Goal: Task Accomplishment & Management: Use online tool/utility

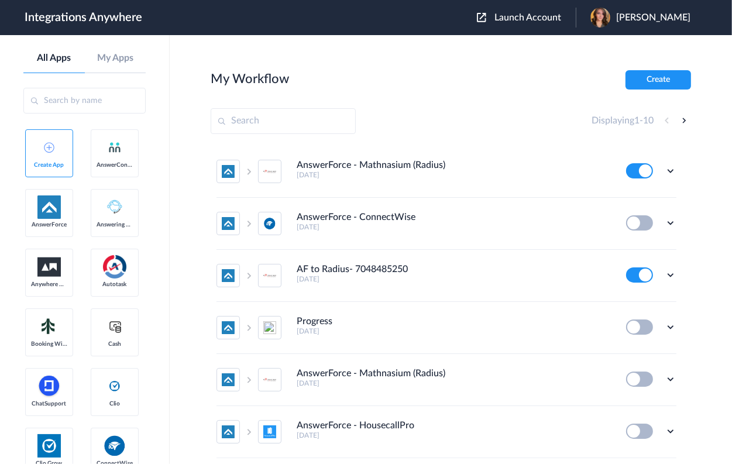
click at [558, 19] on span "Launch Account" at bounding box center [527, 17] width 67 height 9
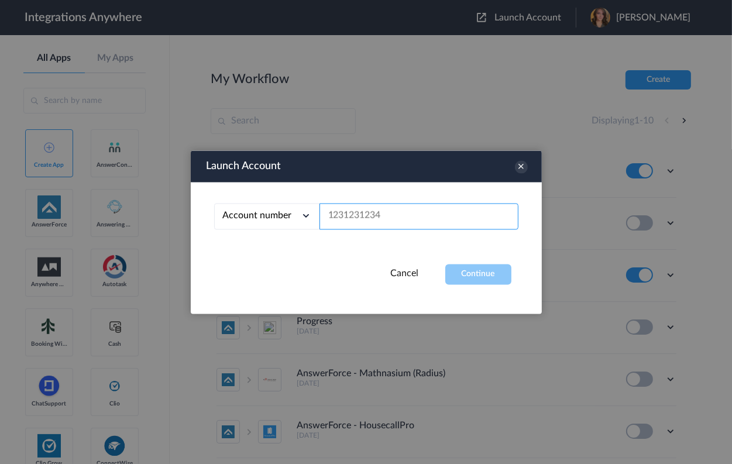
paste input "2067762786"
type input "2067762786"
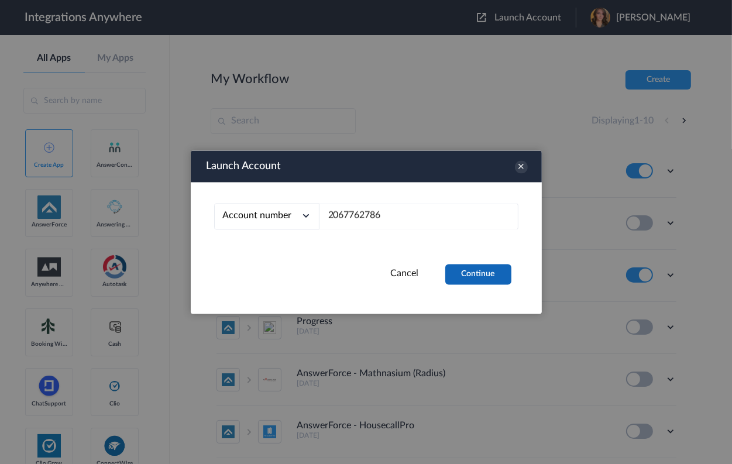
click at [456, 273] on button "Continue" at bounding box center [478, 274] width 66 height 20
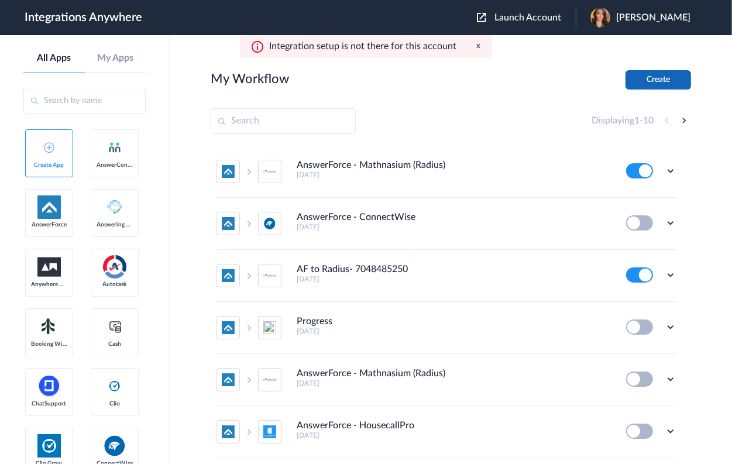
click at [642, 81] on button "Create" at bounding box center [658, 79] width 66 height 19
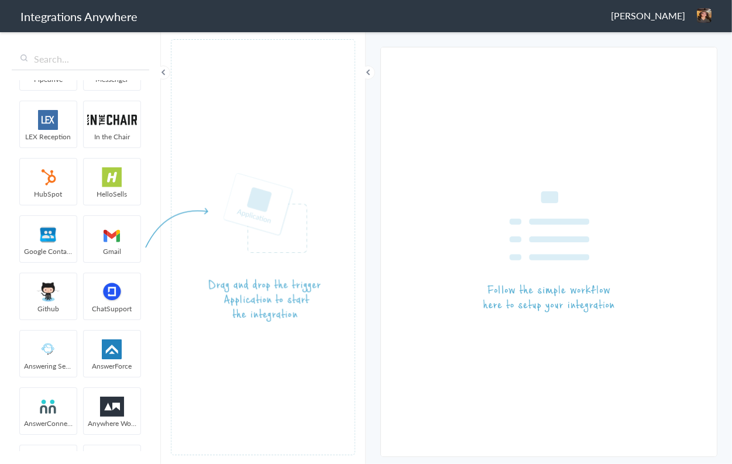
scroll to position [328, 0]
click at [104, 54] on input "text" at bounding box center [80, 59] width 137 height 22
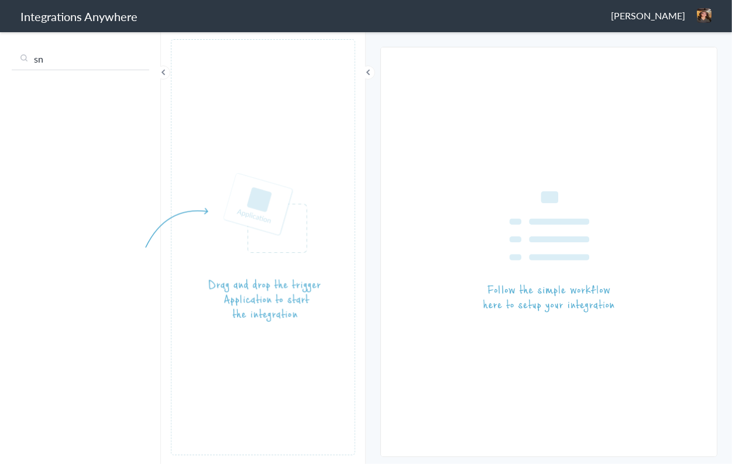
scroll to position [0, 0]
type input "s"
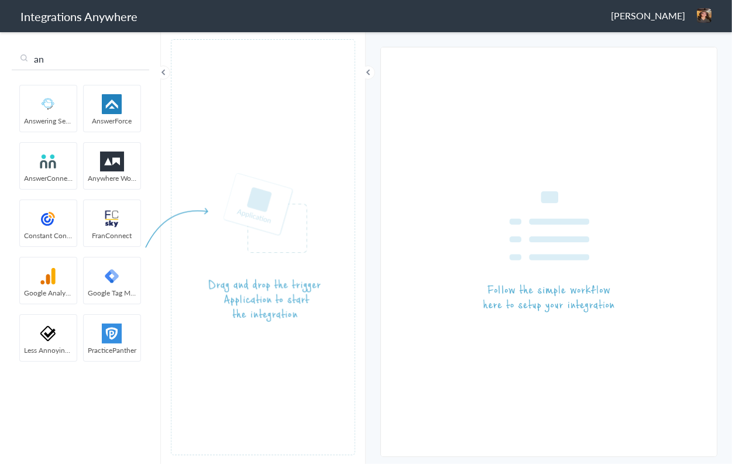
type input "an"
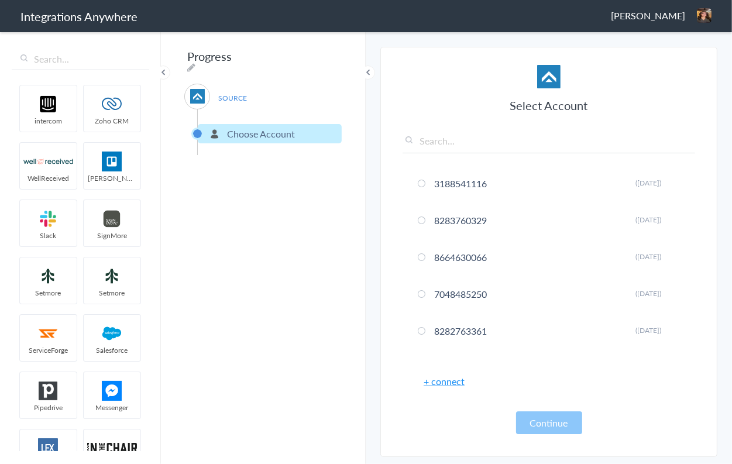
click at [460, 144] on input "text" at bounding box center [548, 143] width 293 height 19
paste input "2067762786"
type input "2067762786"
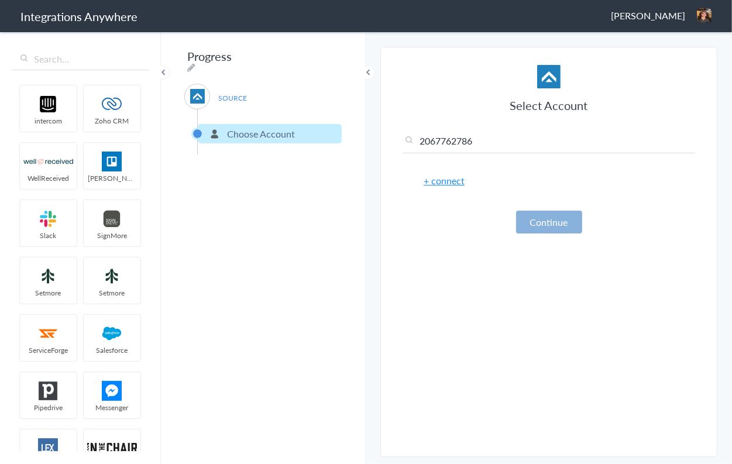
click at [557, 216] on button "Continue" at bounding box center [549, 222] width 66 height 23
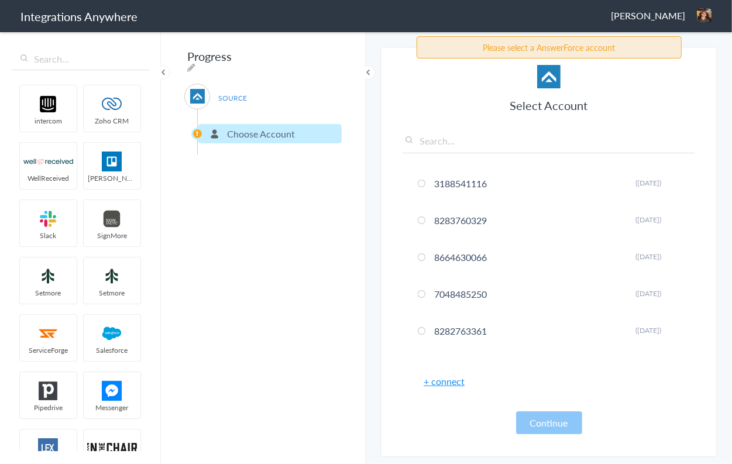
click at [463, 143] on input "text" at bounding box center [548, 143] width 293 height 19
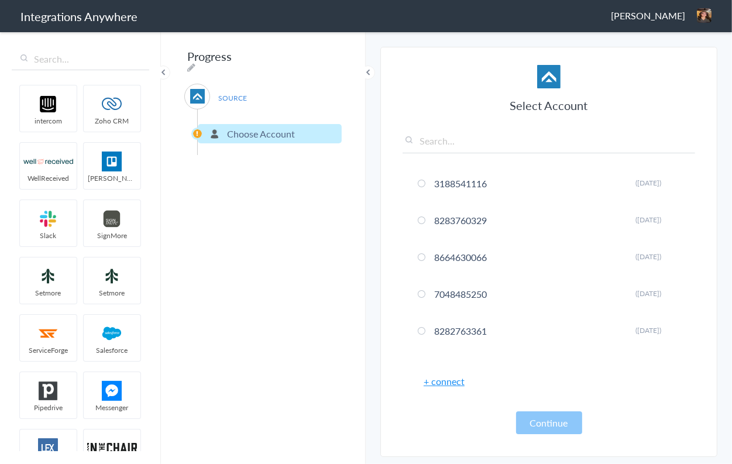
paste input "2067762786"
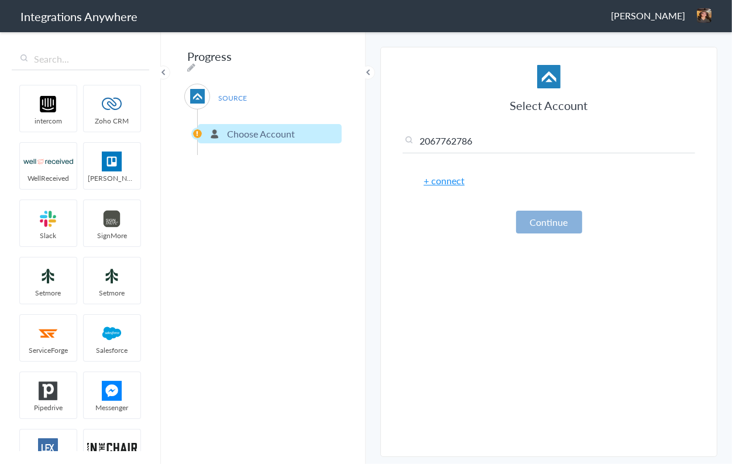
type input "2067762786"
click at [547, 218] on button "Continue" at bounding box center [549, 222] width 66 height 23
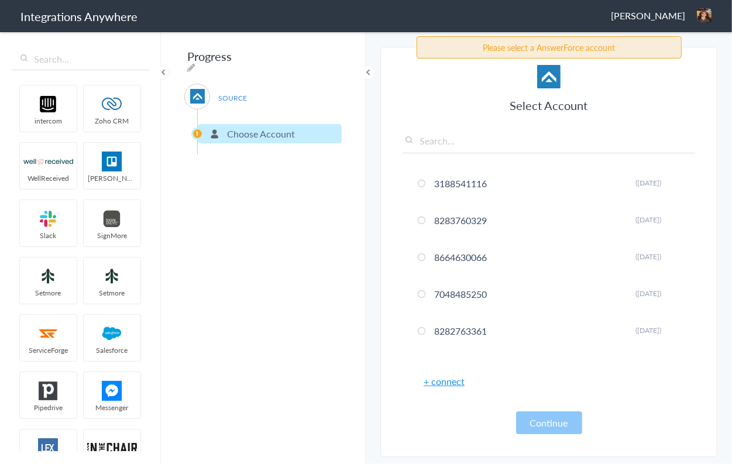
click at [446, 382] on link "+ connect" at bounding box center [444, 380] width 41 height 13
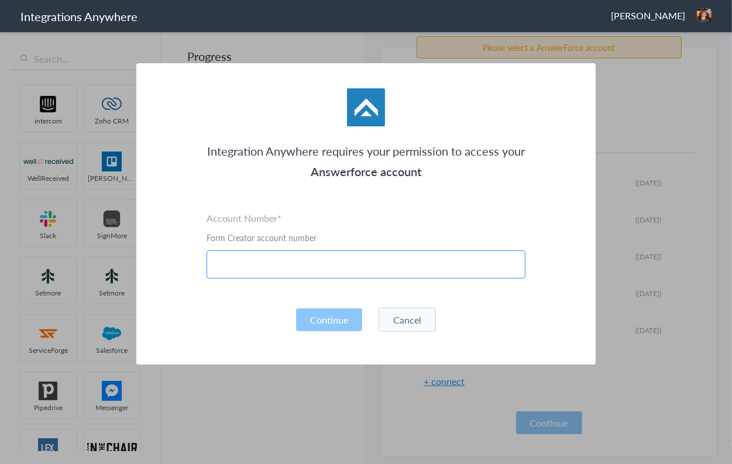
click at [372, 269] on input "text" at bounding box center [366, 264] width 319 height 28
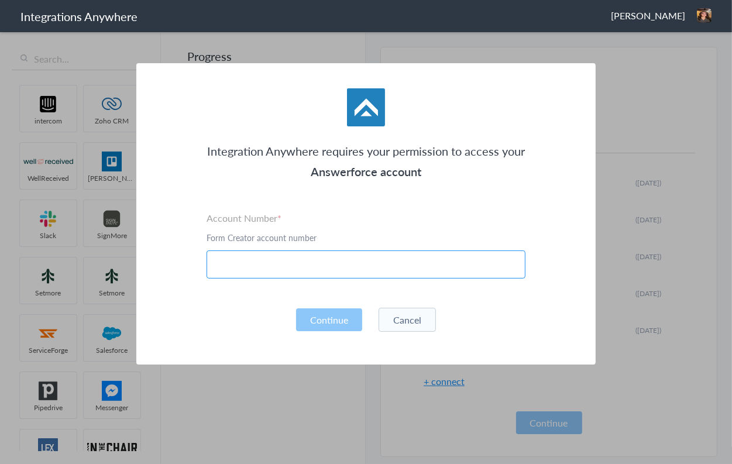
paste input "2067762786"
type input "2067762786"
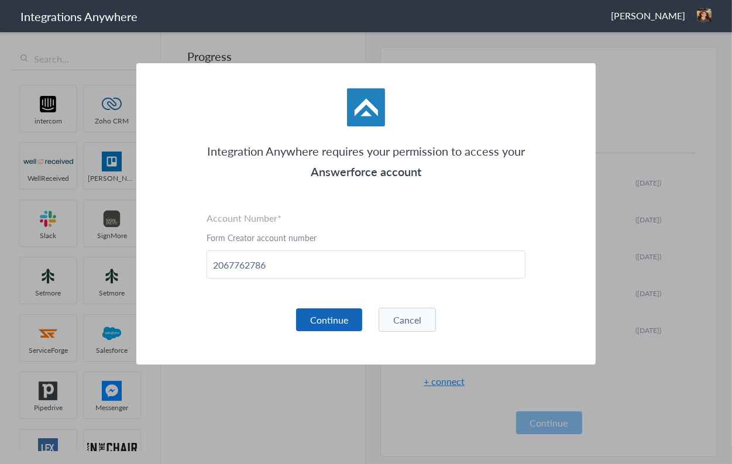
click at [339, 311] on button "Continue" at bounding box center [329, 319] width 66 height 23
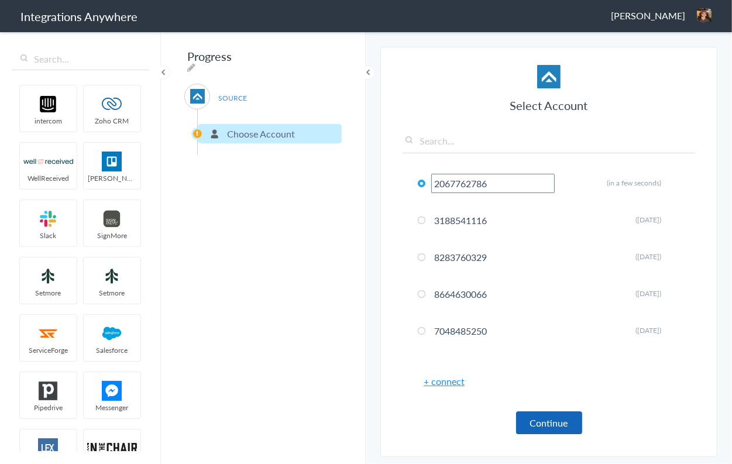
click at [560, 424] on button "Continue" at bounding box center [549, 422] width 66 height 23
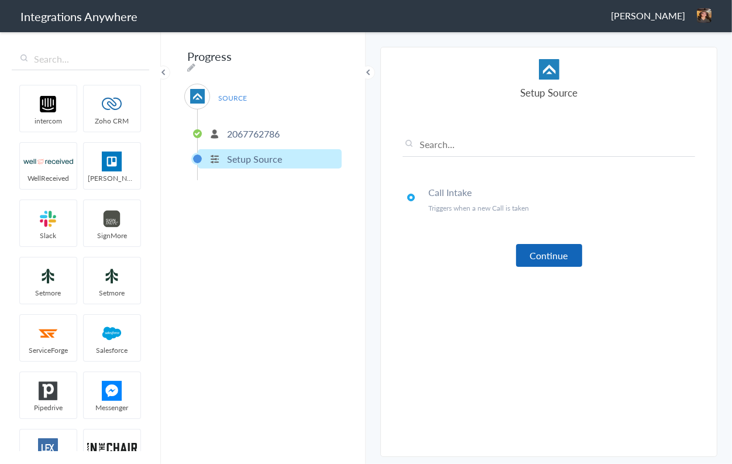
click at [547, 250] on button "Continue" at bounding box center [549, 255] width 66 height 23
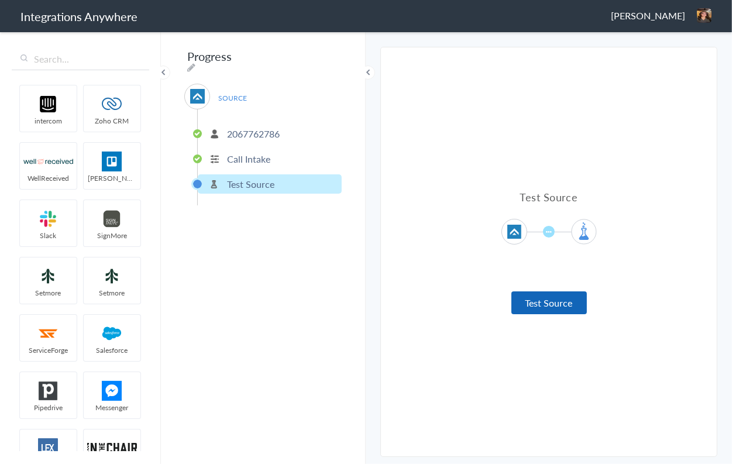
click at [558, 300] on button "Test Source" at bounding box center [548, 302] width 75 height 23
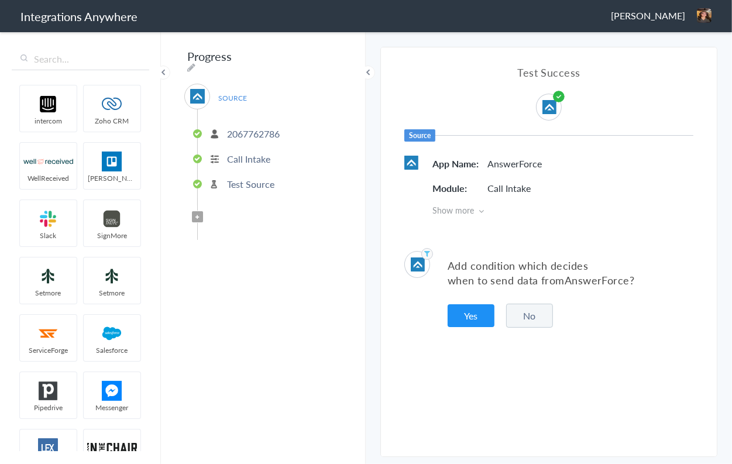
click at [518, 319] on button "No" at bounding box center [529, 316] width 47 height 24
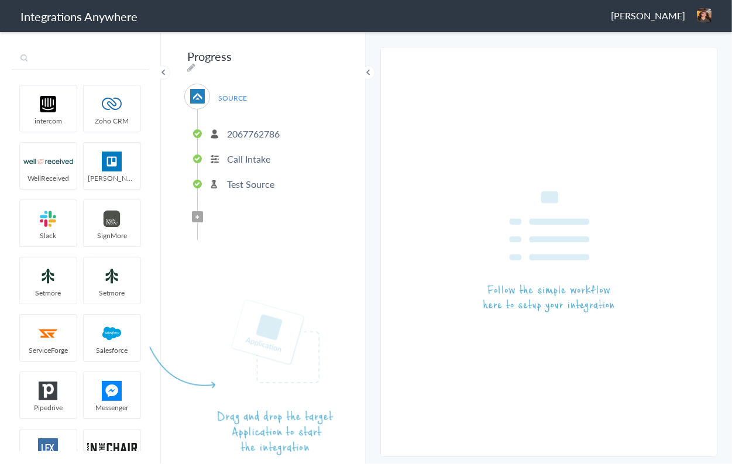
click at [84, 66] on input "text" at bounding box center [80, 59] width 137 height 22
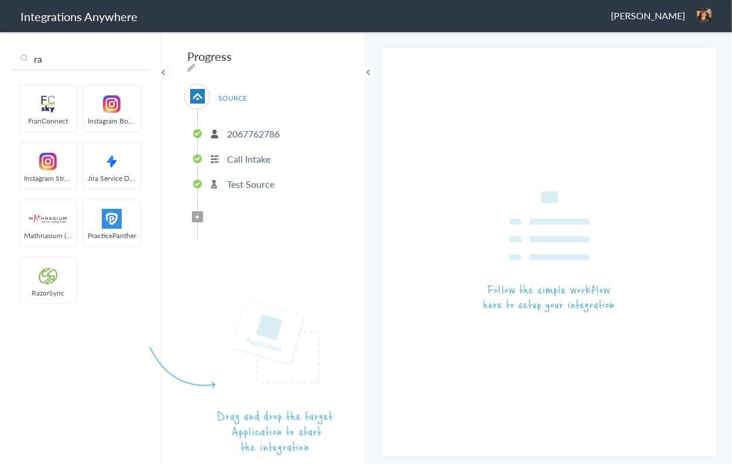
type input "ra"
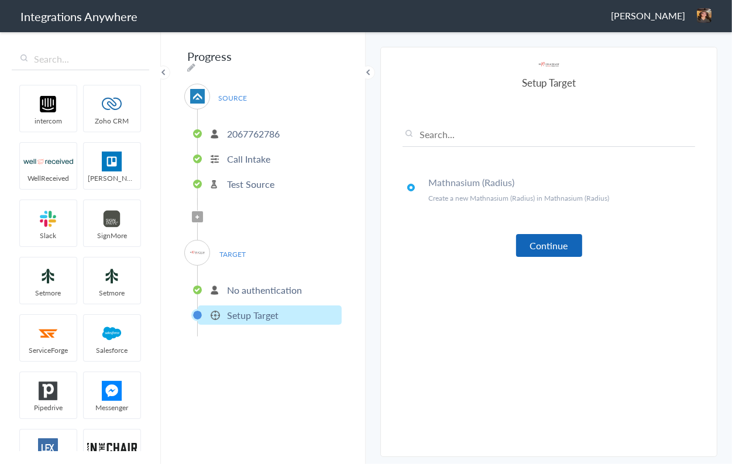
click at [539, 248] on button "Continue" at bounding box center [549, 245] width 66 height 23
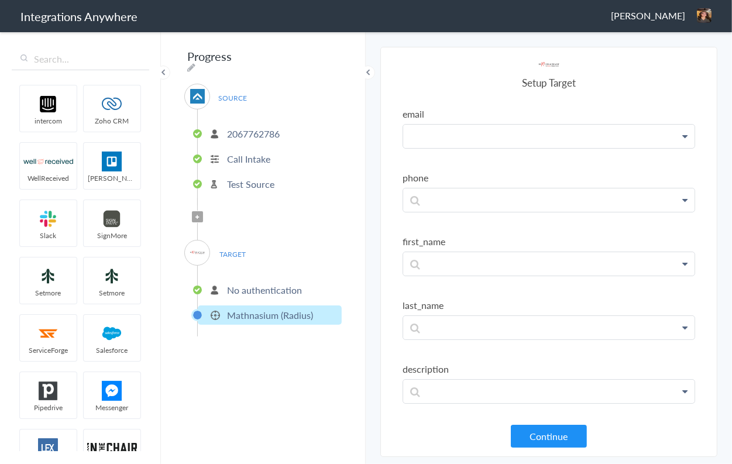
click at [498, 130] on p at bounding box center [548, 136] width 291 height 23
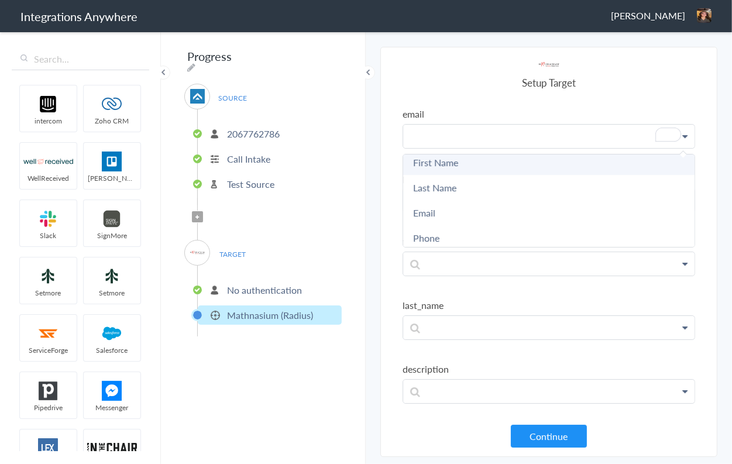
scroll to position [15, 0]
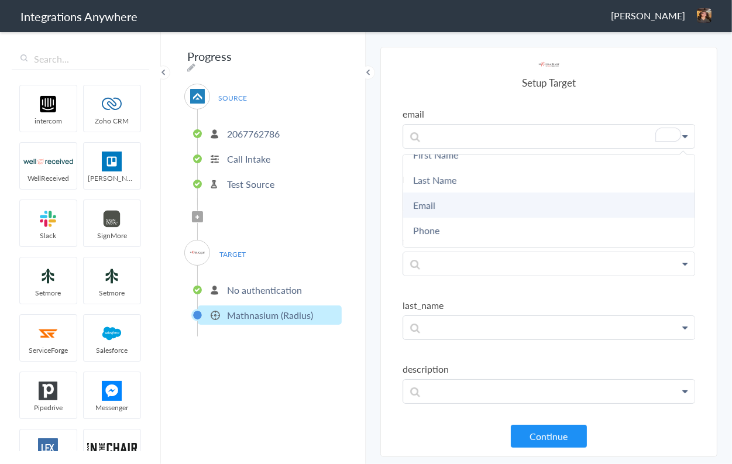
click at [501, 199] on link "Email" at bounding box center [548, 204] width 291 height 25
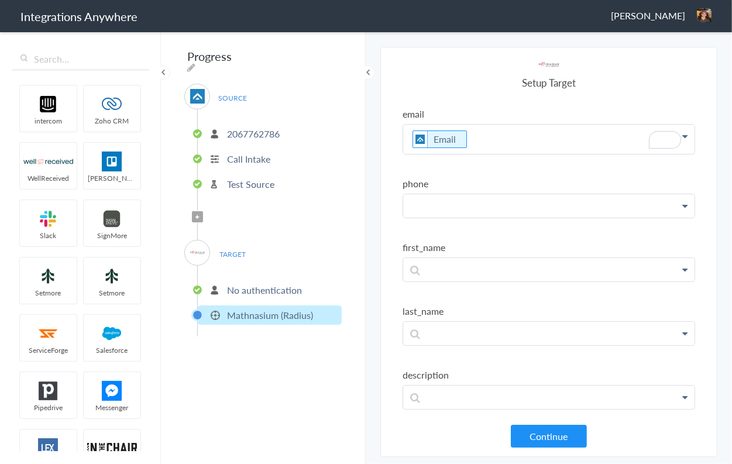
click at [502, 154] on p at bounding box center [548, 139] width 291 height 29
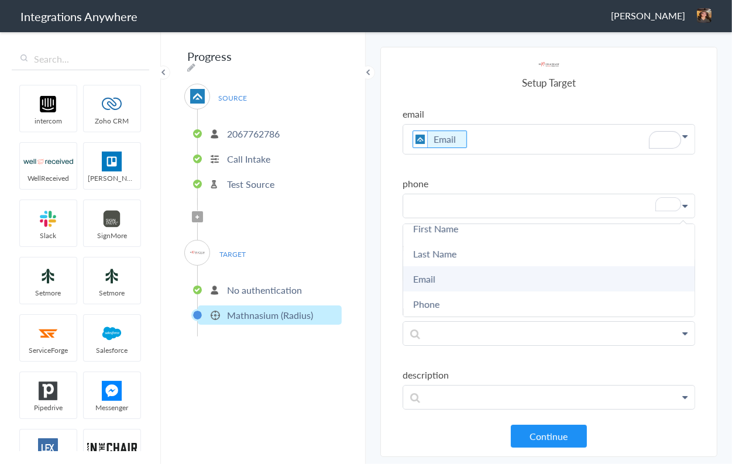
scroll to position [15, 0]
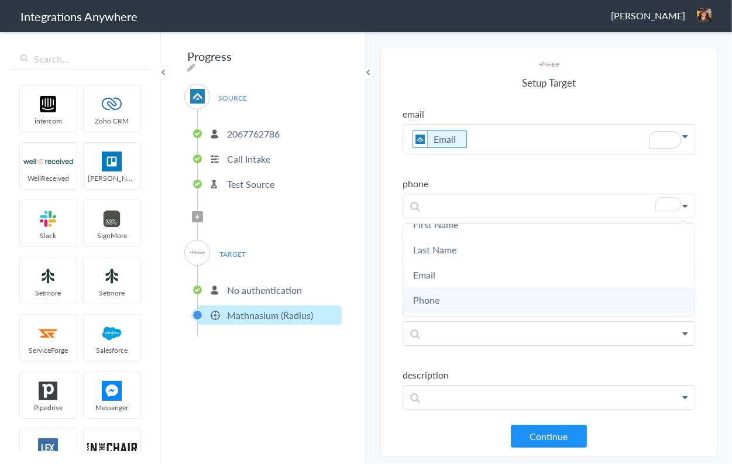
click at [0, 0] on link "Phone" at bounding box center [0, 0] width 0 height 0
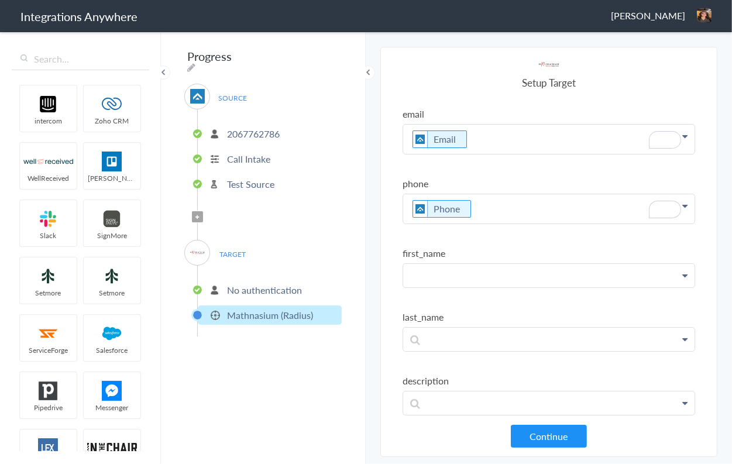
click at [481, 154] on p at bounding box center [548, 139] width 291 height 29
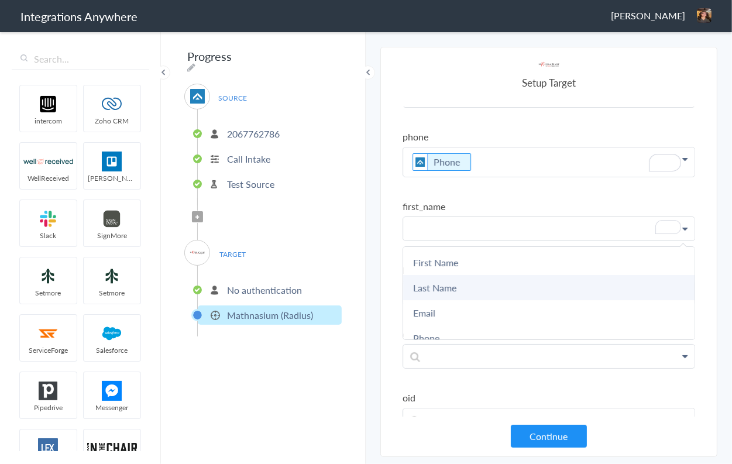
scroll to position [47, 0]
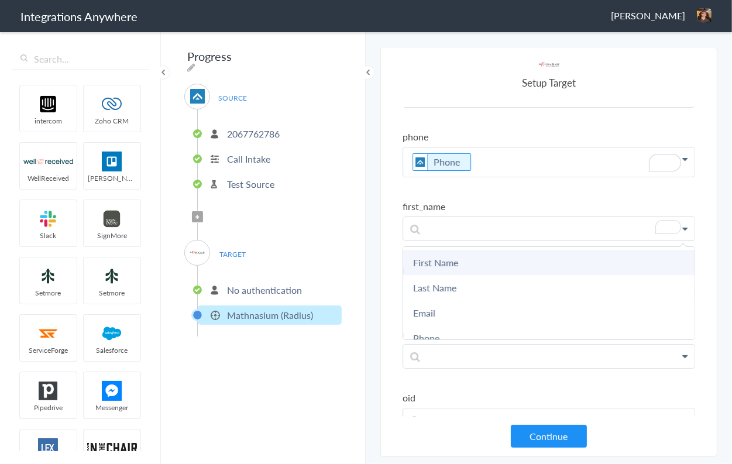
click at [0, 0] on link "First Name" at bounding box center [0, 0] width 0 height 0
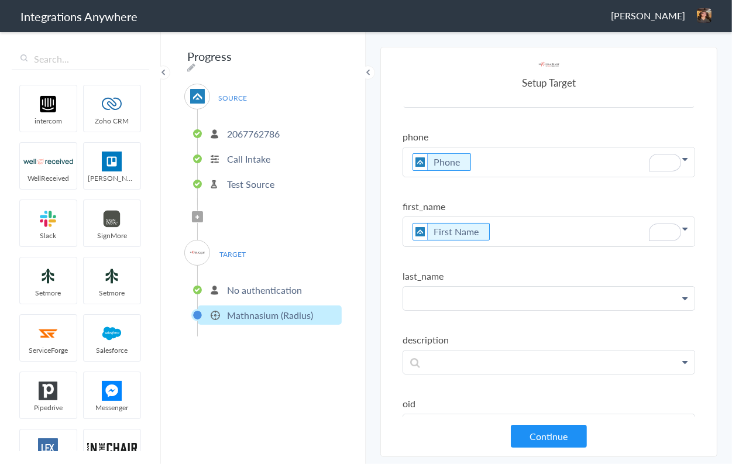
click at [477, 107] on p at bounding box center [548, 92] width 291 height 29
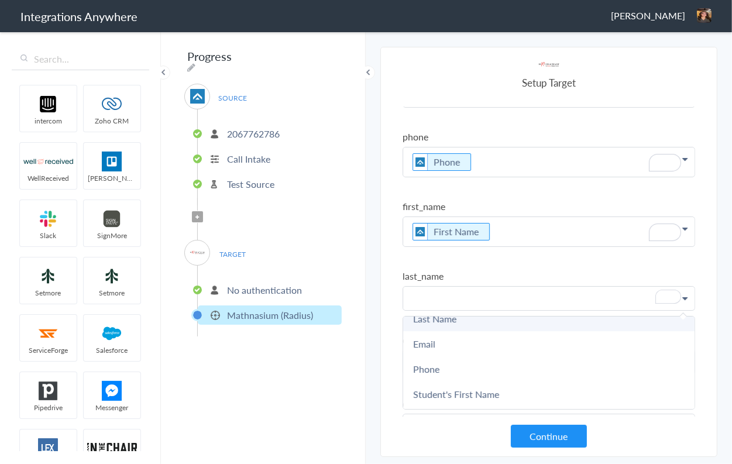
scroll to position [31, 0]
click at [0, 0] on link "Last Name" at bounding box center [0, 0] width 0 height 0
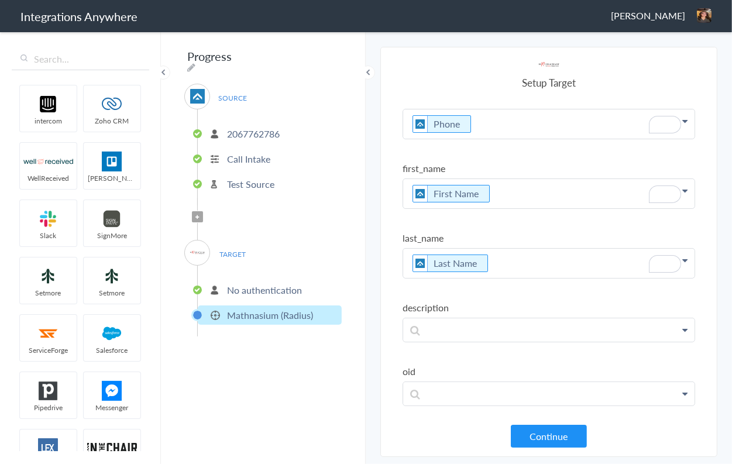
scroll to position [0, 0]
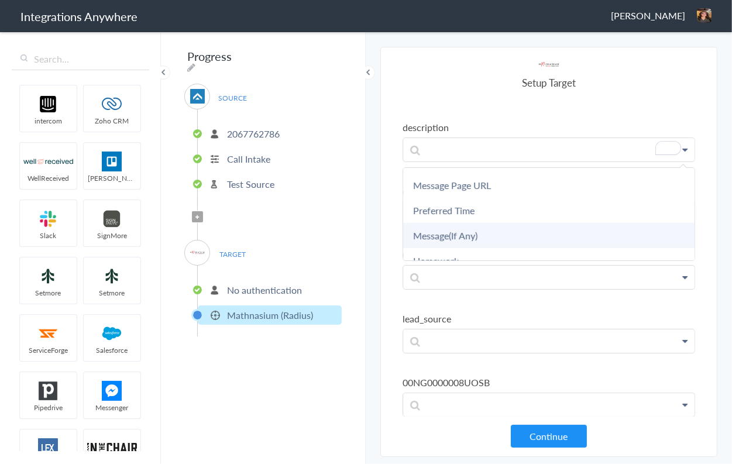
click at [0, 0] on link "Message(If Any)" at bounding box center [0, 0] width 0 height 0
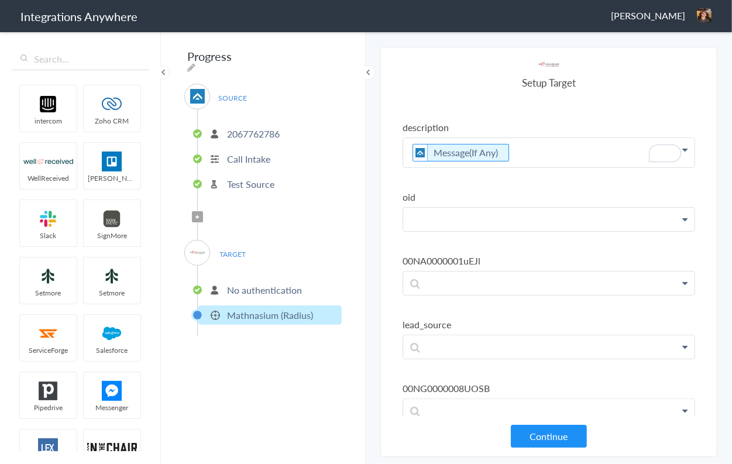
paste p "To enrich screen reader interactions, please activate Accessibility in Grammarl…"
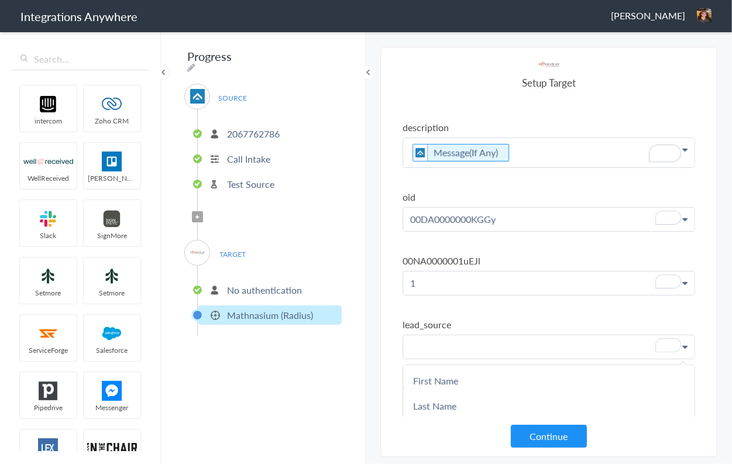
paste p "To enrich screen reader interactions, please activate Accessibility in Grammarl…"
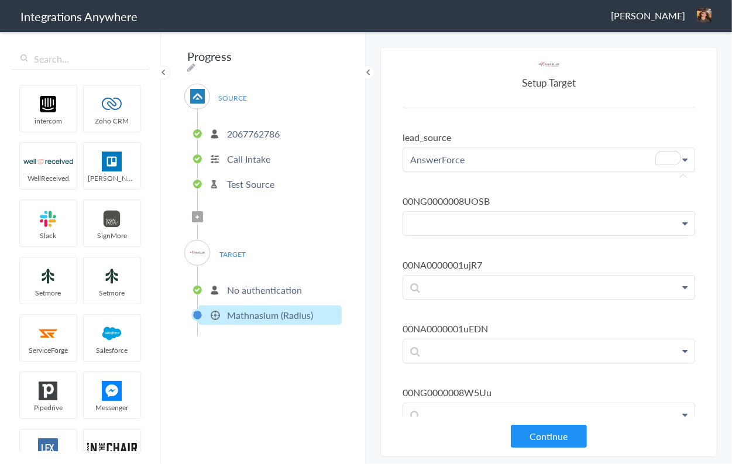
click at [450, 212] on p "To enrich screen reader interactions, please activate Accessibility in Grammarl…" at bounding box center [548, 223] width 291 height 23
paste p "To enrich screen reader interactions, please activate Accessibility in Grammarl…"
click at [388, 251] on section "Select Account 2067762786 Rename Delete (in a few seconds) 3188541116 Rename De…" at bounding box center [548, 252] width 337 height 410
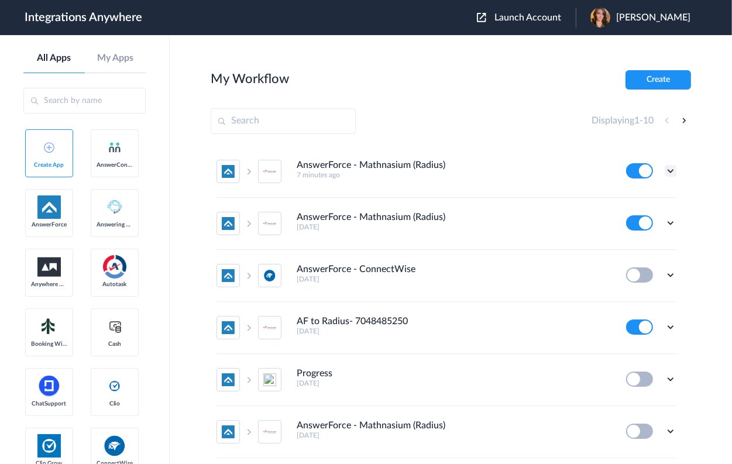
click at [666, 169] on icon at bounding box center [671, 171] width 12 height 12
click at [646, 220] on link "Task history" at bounding box center [637, 219] width 56 height 8
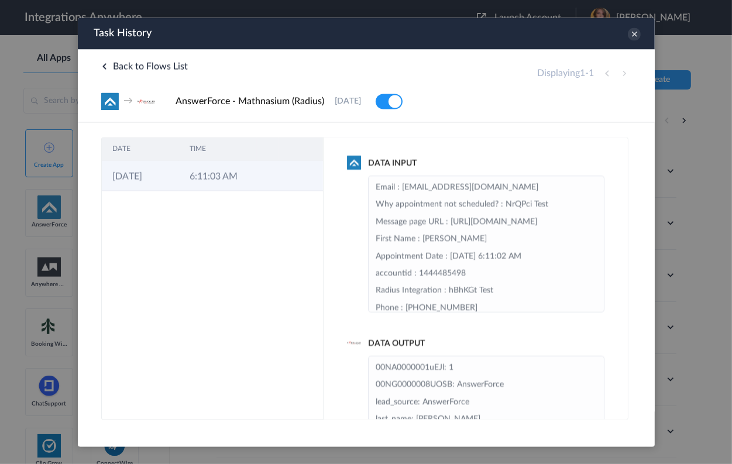
click at [243, 170] on td "6:11:03 AM" at bounding box center [216, 175] width 77 height 30
click at [635, 35] on icon at bounding box center [633, 33] width 13 height 13
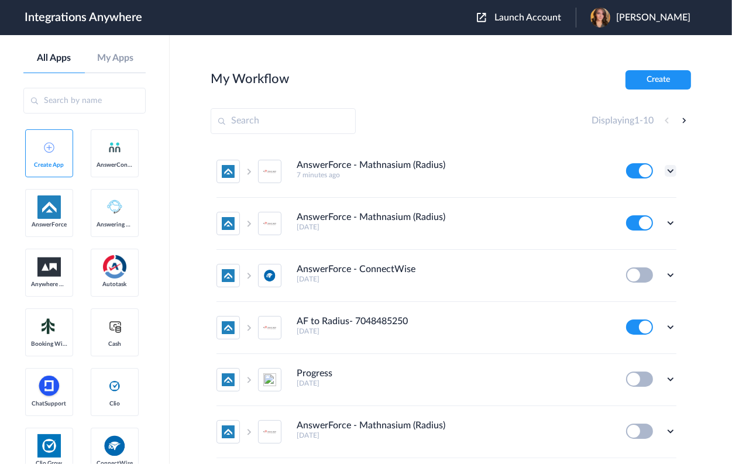
click at [665, 168] on icon at bounding box center [671, 171] width 12 height 12
click at [637, 222] on link "Task history" at bounding box center [637, 219] width 56 height 8
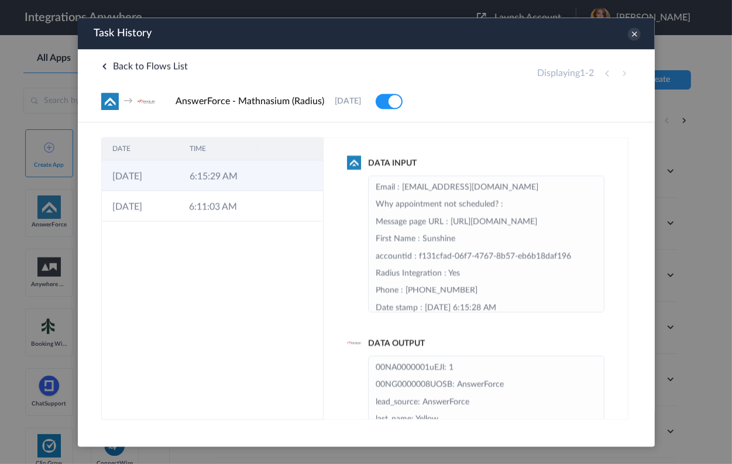
click at [286, 177] on td at bounding box center [300, 175] width 44 height 30
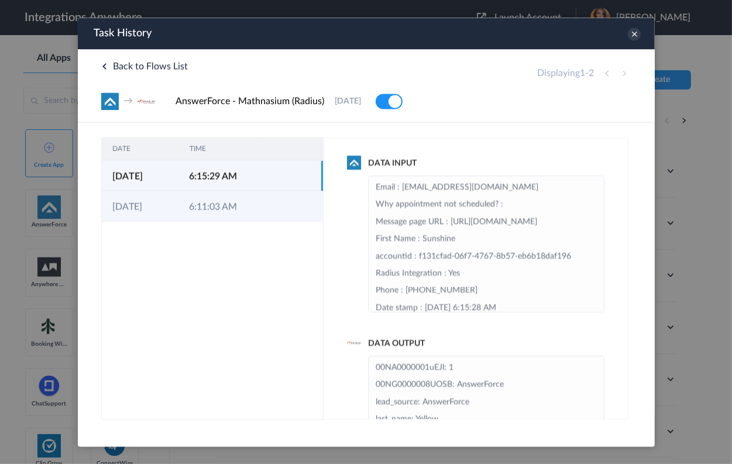
click at [266, 206] on icon at bounding box center [270, 206] width 9 height 9
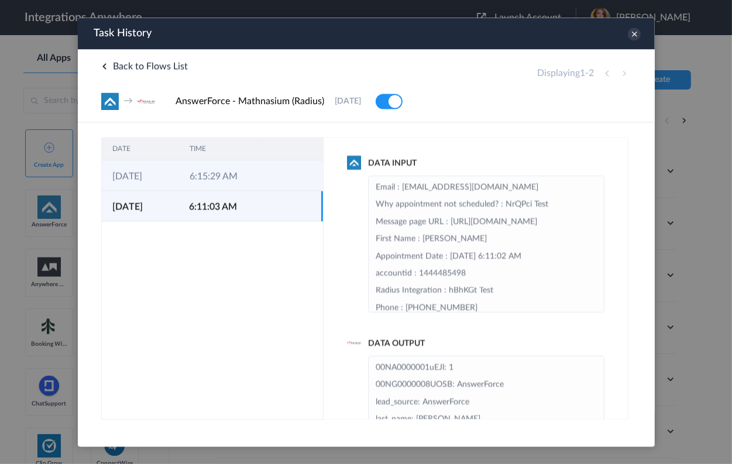
click at [243, 168] on td "6:15:29 AM" at bounding box center [216, 175] width 77 height 30
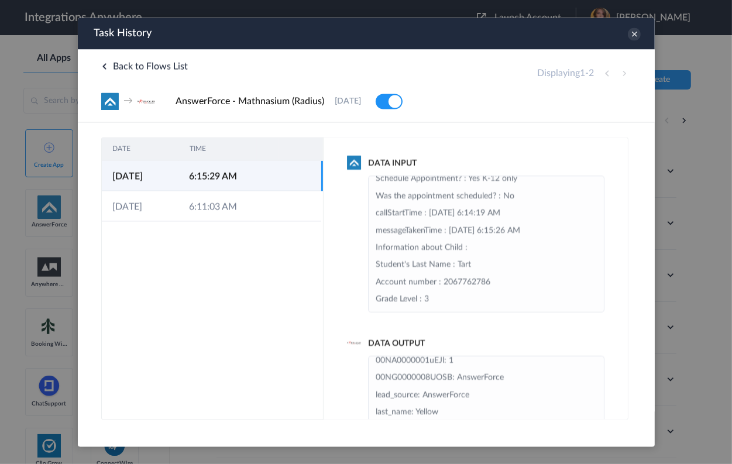
scroll to position [1, 0]
